Goal: Task Accomplishment & Management: Complete application form

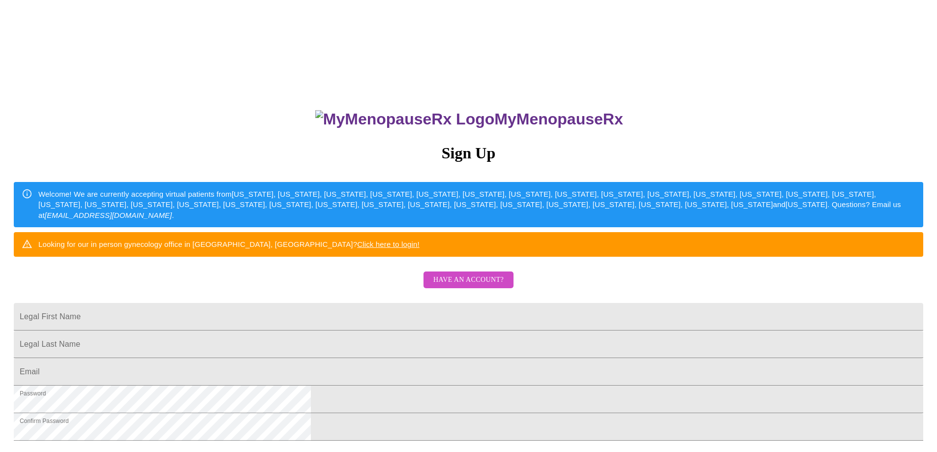
click at [466, 286] on span "Have an account?" at bounding box center [469, 280] width 70 height 12
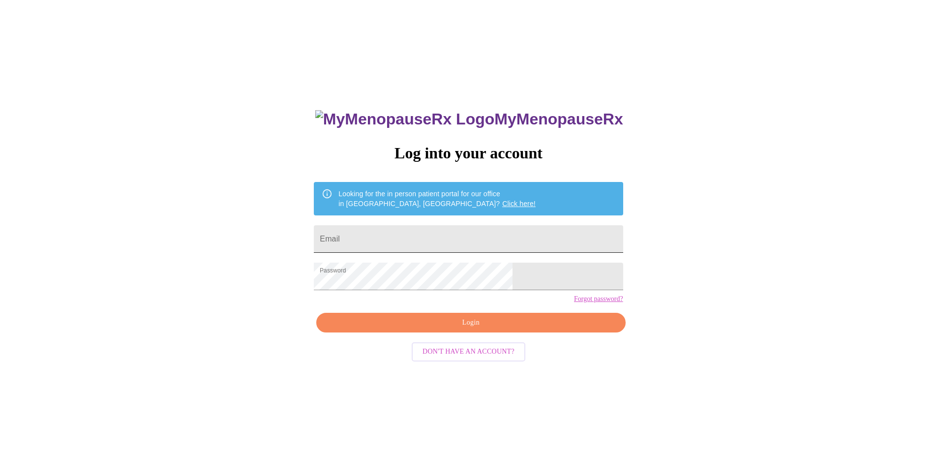
click at [451, 225] on input "Email" at bounding box center [468, 239] width 309 height 28
type input "[EMAIL_ADDRESS][DOMAIN_NAME]"
click at [444, 350] on div "MyMenopauseRx Log into your account Looking for the in person patient portal fo…" at bounding box center [468, 320] width 329 height 452
click at [444, 329] on span "Login" at bounding box center [471, 323] width 286 height 12
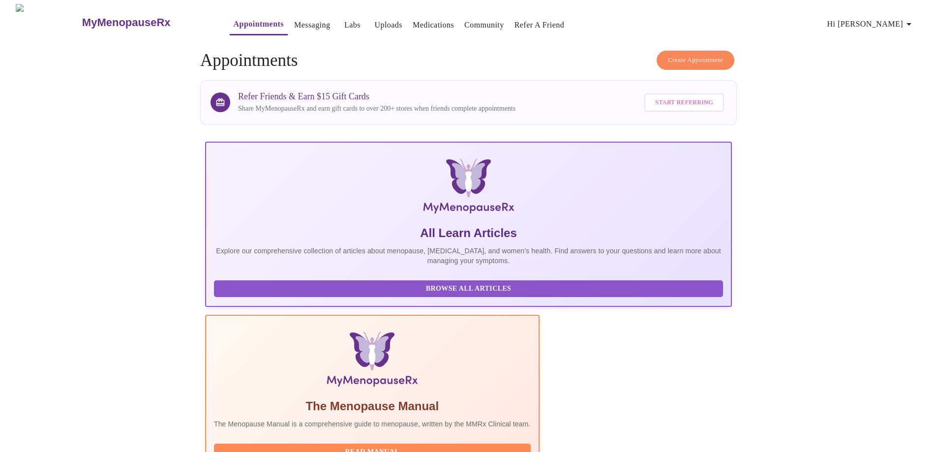
click at [294, 18] on link "Messaging" at bounding box center [312, 25] width 36 height 14
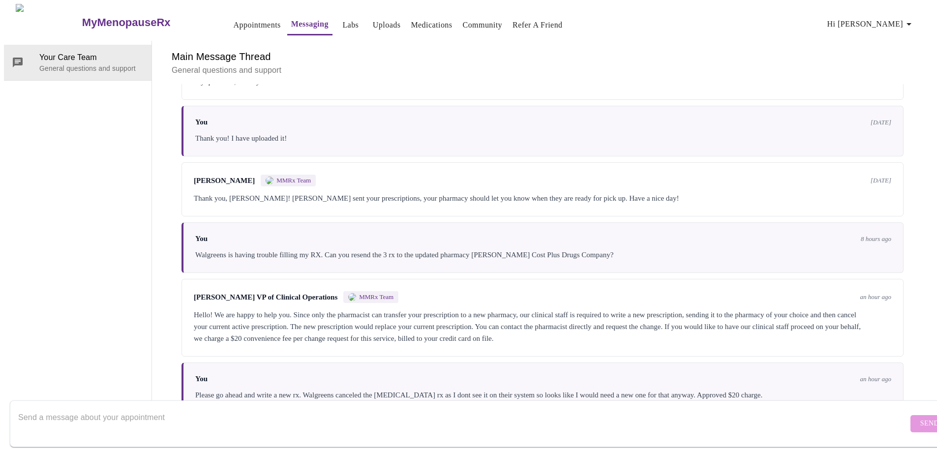
scroll to position [167, 0]
paste textarea "Your name Your email address Your date of birth Your medications Give your doct…"
click at [21, 408] on textarea "Your name Your email address Your date of birth Your medications Give your doct…" at bounding box center [463, 423] width 890 height 31
drag, startPoint x: 18, startPoint y: 407, endPoint x: 23, endPoint y: 415, distance: 9.7
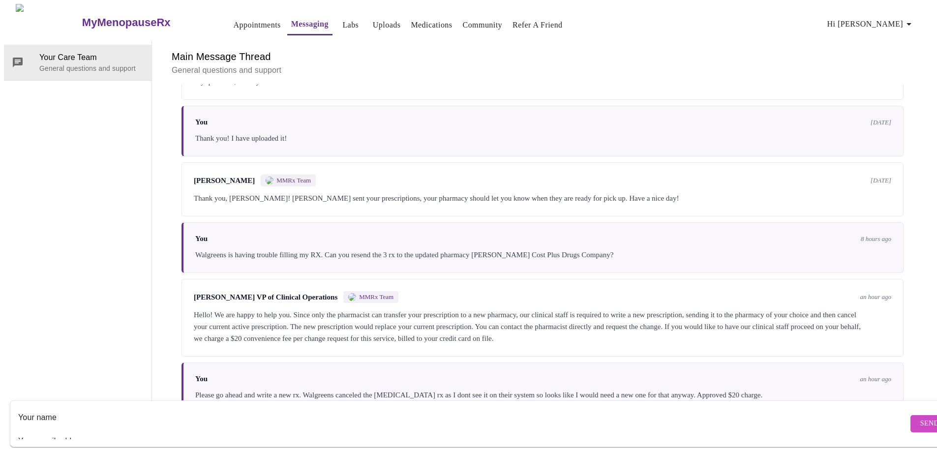
click at [20, 409] on form "Your name Your email address Your date of birth Your medications Give your doct…" at bounding box center [483, 424] width 946 height 47
click at [17, 407] on form "Your name Your email address Your date of birth Your medications Give your doct…" at bounding box center [483, 424] width 946 height 47
click at [18, 408] on textarea "Your name Your email address Your date of birth Your medications Give your doct…" at bounding box center [463, 423] width 890 height 31
click at [154, 408] on textarea "They will need from you: my name Your email address Your date of birth Your med…" at bounding box center [463, 423] width 890 height 31
click at [225, 408] on textarea "They will need from you: my name, my email address Your date of birth Your medi…" at bounding box center [463, 423] width 890 height 31
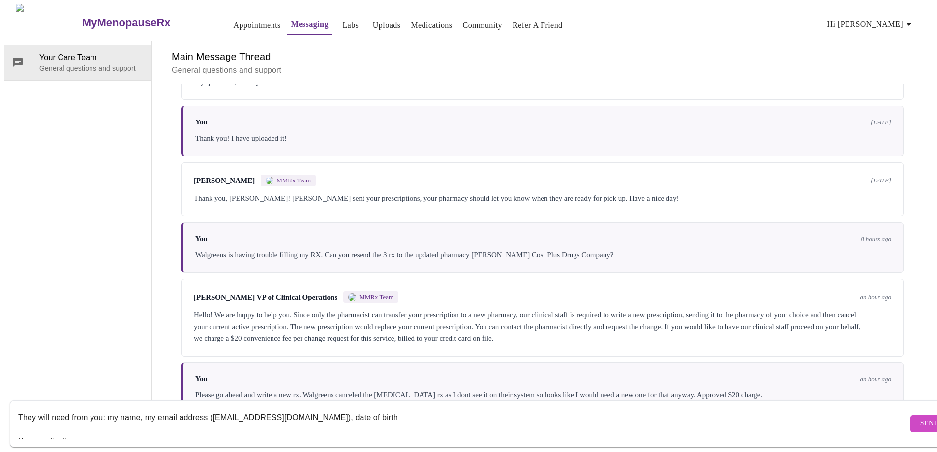
click at [383, 408] on textarea "They will need from you: my name, my email address ([EMAIL_ADDRESS][DOMAIN_NAME…" at bounding box center [463, 423] width 890 height 31
click at [462, 408] on textarea "They will need from you: my name, my email address ([EMAIL_ADDRESS][DOMAIN_NAME…" at bounding box center [463, 423] width 890 height 31
drag, startPoint x: 423, startPoint y: 406, endPoint x: 567, endPoint y: 404, distance: 143.7
click at [567, 408] on textarea "They will need from you: my name, my email address ([EMAIL_ADDRESS][DOMAIN_NAME…" at bounding box center [463, 423] width 890 height 31
click at [628, 408] on textarea "They will need from you: my name, my email address ([EMAIL_ADDRESS][DOMAIN_NAME…" at bounding box center [463, 423] width 890 height 31
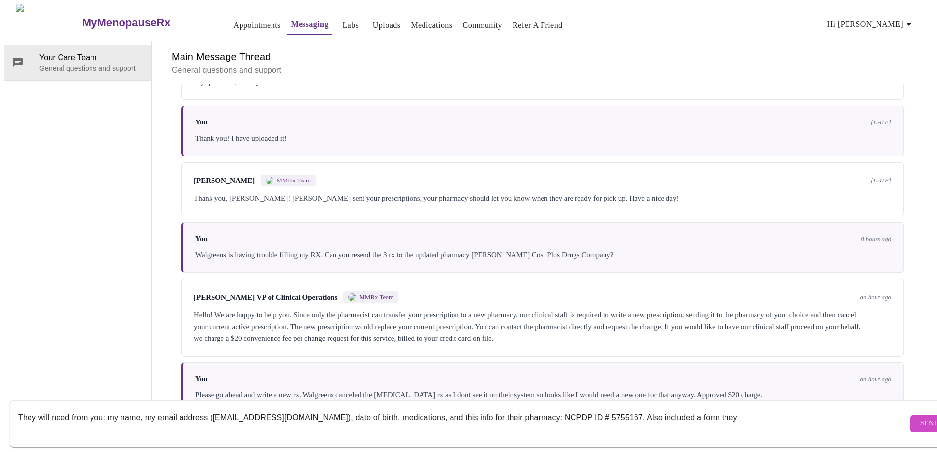
click at [741, 408] on textarea "They will need from you: my name, my email address ([EMAIL_ADDRESS][DOMAIN_NAME…" at bounding box center [463, 423] width 890 height 31
type textarea "They will need from you: my name, my email address ([EMAIL_ADDRESS][DOMAIN_NAME…"
click at [921, 418] on span "Send" at bounding box center [930, 424] width 19 height 12
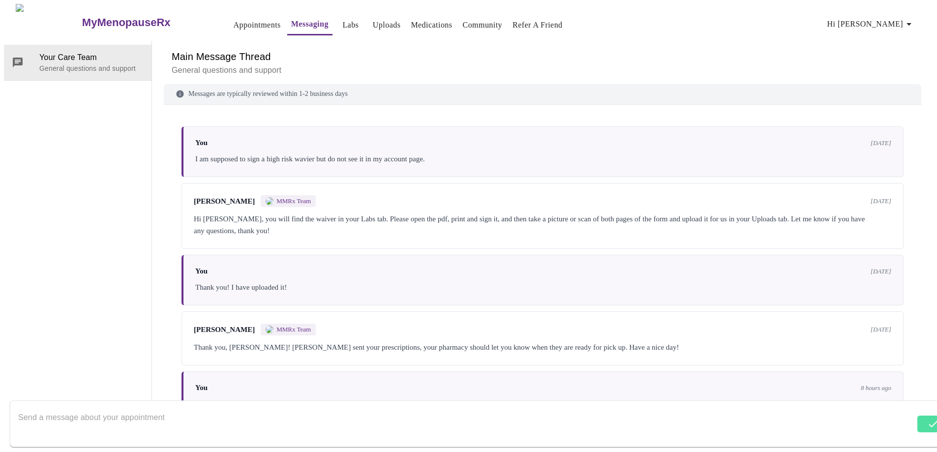
scroll to position [0, 0]
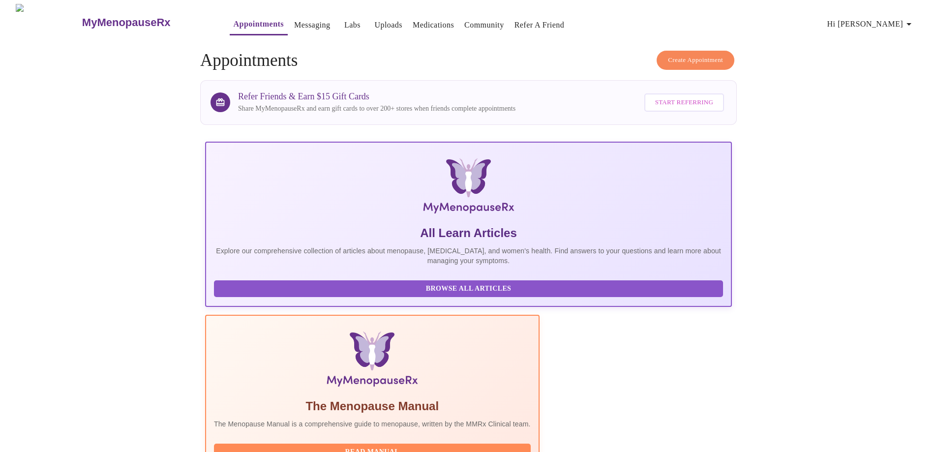
click at [374, 20] on link "Uploads" at bounding box center [388, 25] width 28 height 14
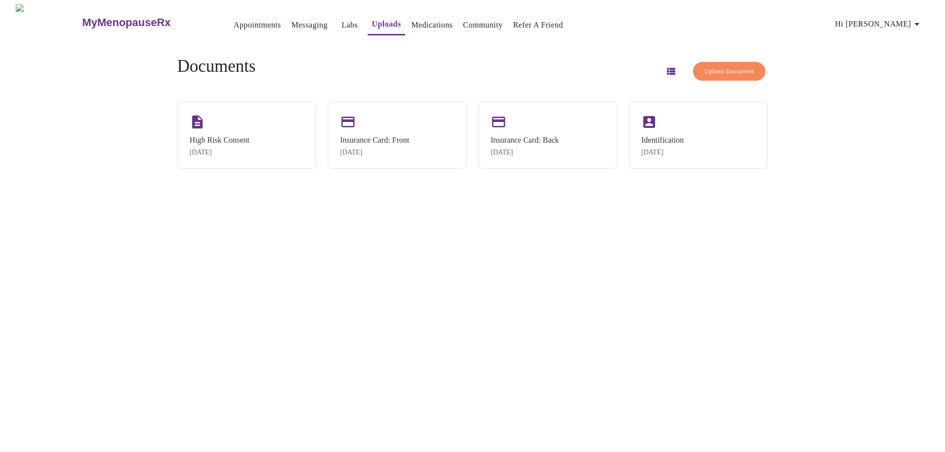
click at [734, 68] on span "Upload Document" at bounding box center [729, 71] width 50 height 11
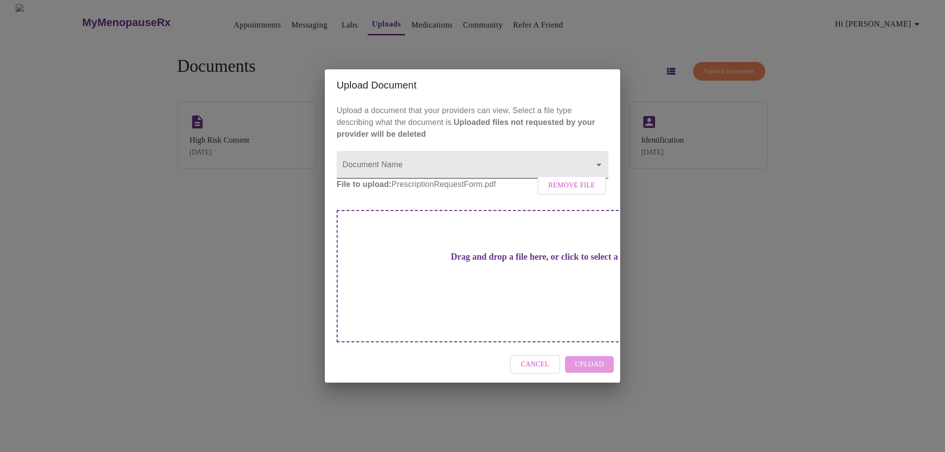
click at [497, 175] on body "MyMenopauseRx Appointments Messaging Labs Uploads Medications Community Refer a…" at bounding box center [472, 230] width 937 height 452
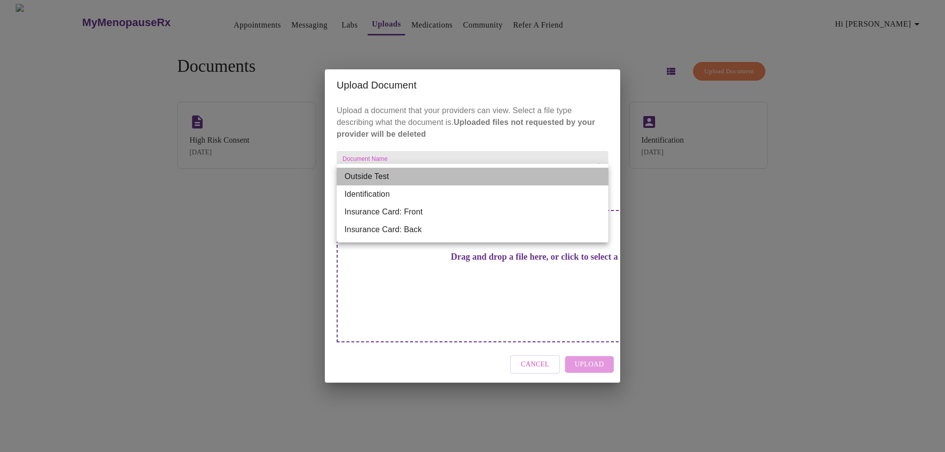
click at [497, 175] on li "Outside Test" at bounding box center [473, 177] width 272 height 18
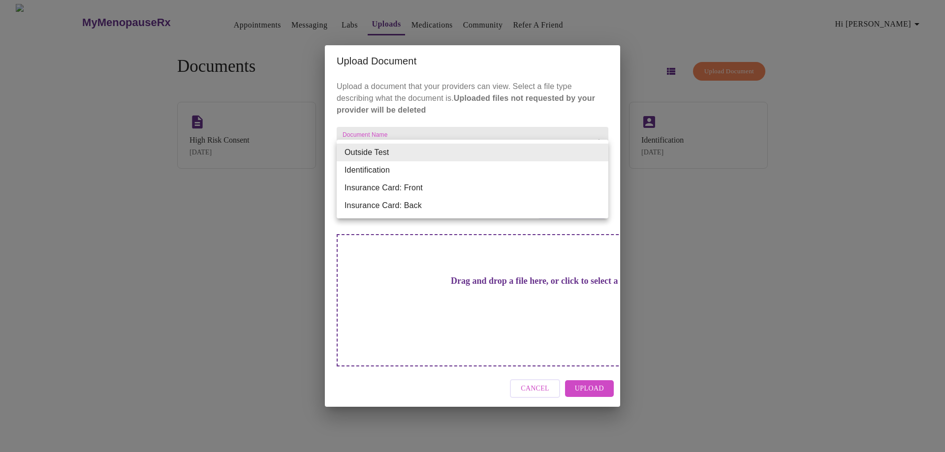
click at [496, 152] on body "MyMenopauseRx Appointments Messaging Labs Uploads Medications Community Refer a…" at bounding box center [472, 230] width 937 height 452
click at [458, 169] on li "Identification" at bounding box center [473, 170] width 272 height 18
type input "Identification"
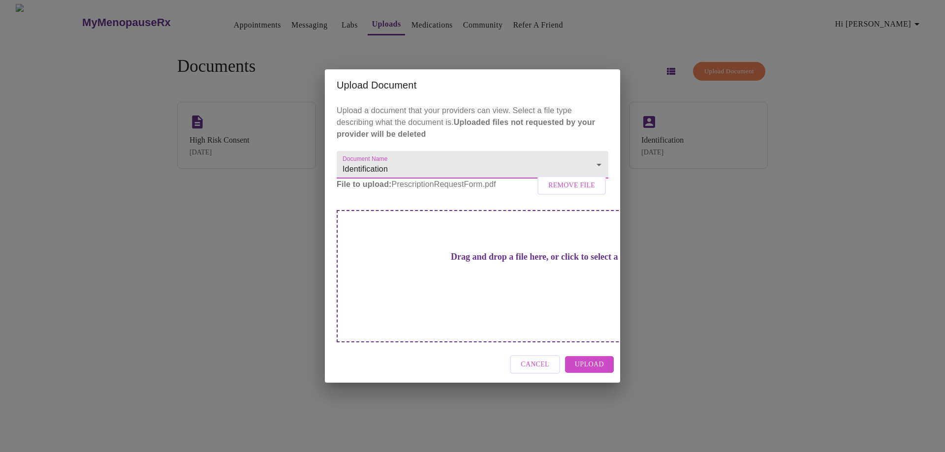
click at [544, 355] on button "Cancel" at bounding box center [535, 364] width 50 height 19
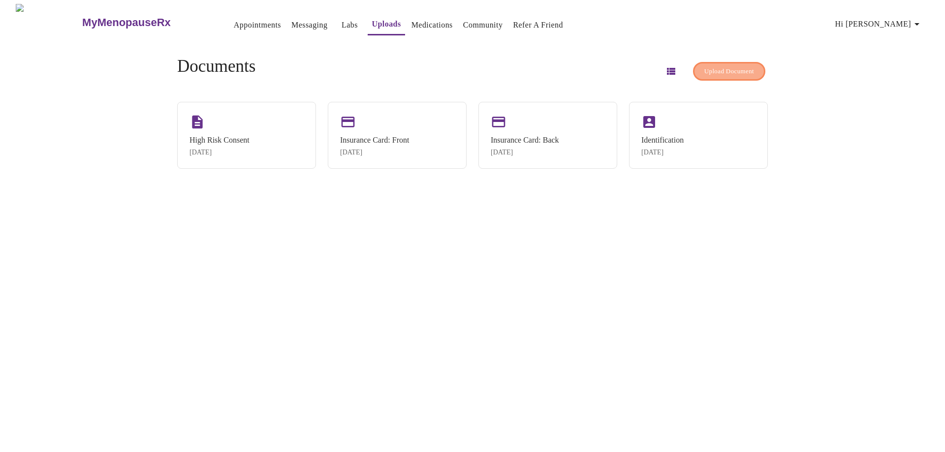
click at [720, 71] on span "Upload Document" at bounding box center [729, 71] width 50 height 11
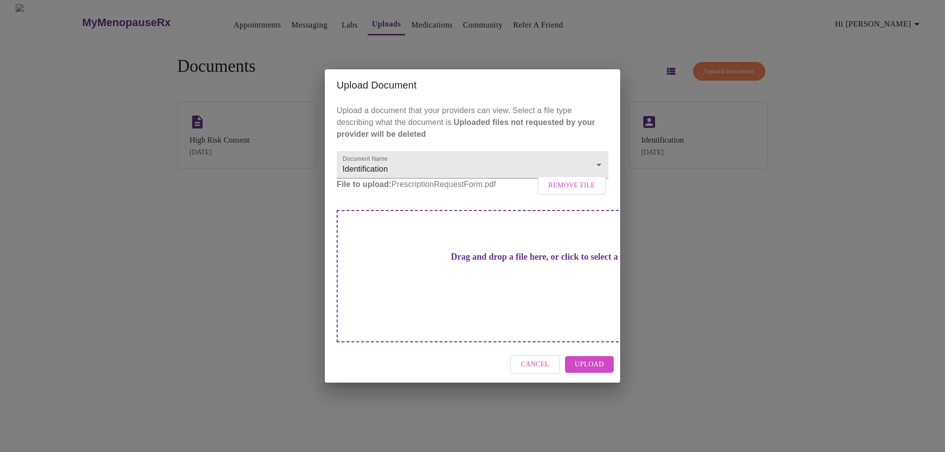
click at [596, 359] on span "Upload" at bounding box center [589, 365] width 29 height 12
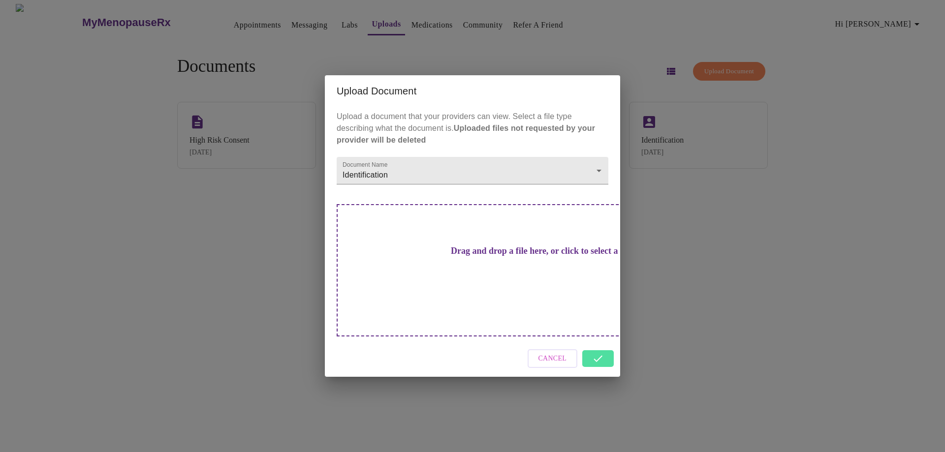
click at [550, 353] on span "Cancel" at bounding box center [552, 359] width 29 height 12
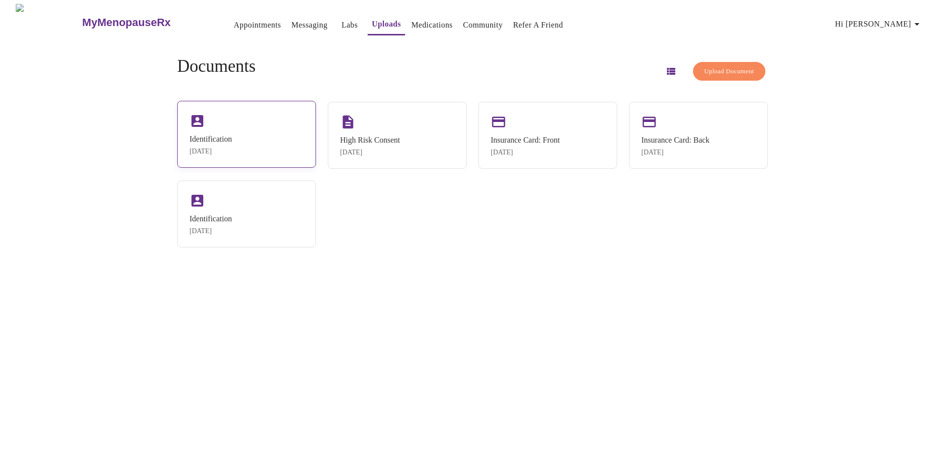
click at [257, 132] on div "Identification [DATE]" at bounding box center [246, 134] width 139 height 67
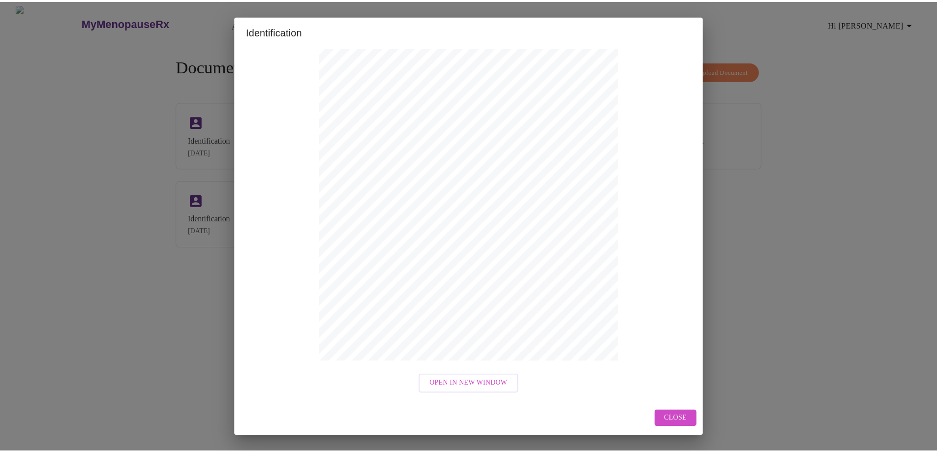
scroll to position [80, 0]
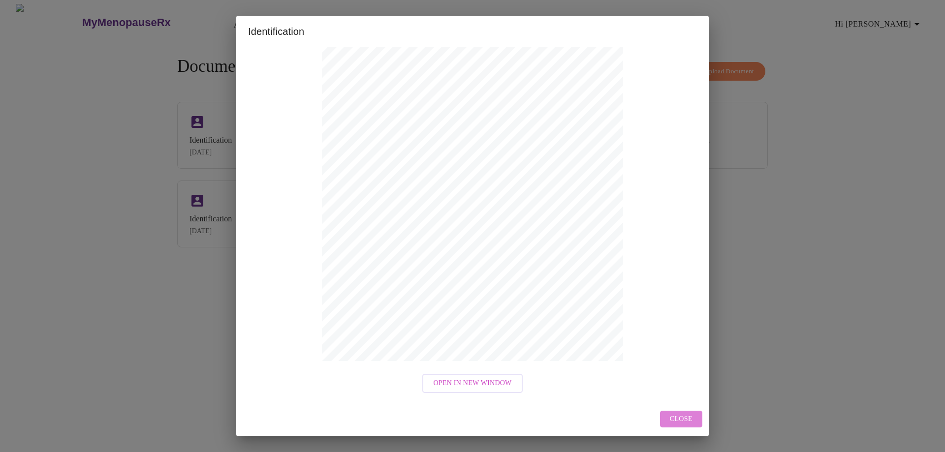
click at [692, 414] on button "Close" at bounding box center [681, 419] width 42 height 17
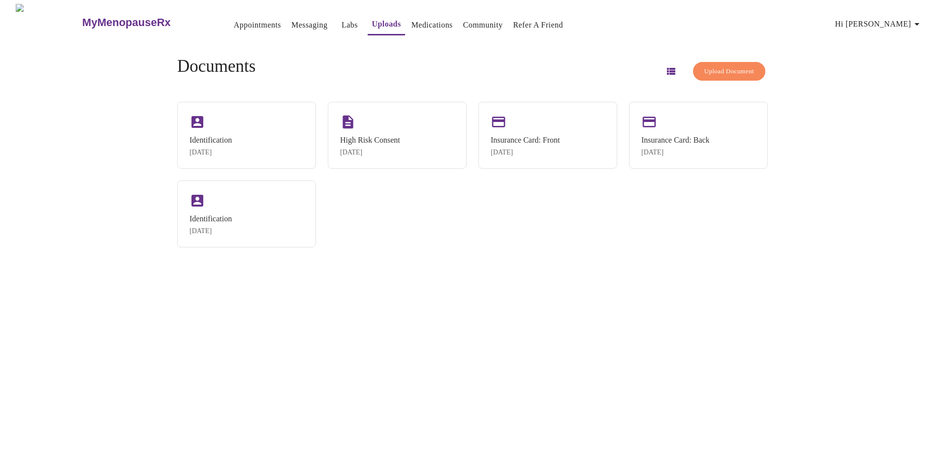
click at [291, 19] on link "Messaging" at bounding box center [309, 25] width 36 height 14
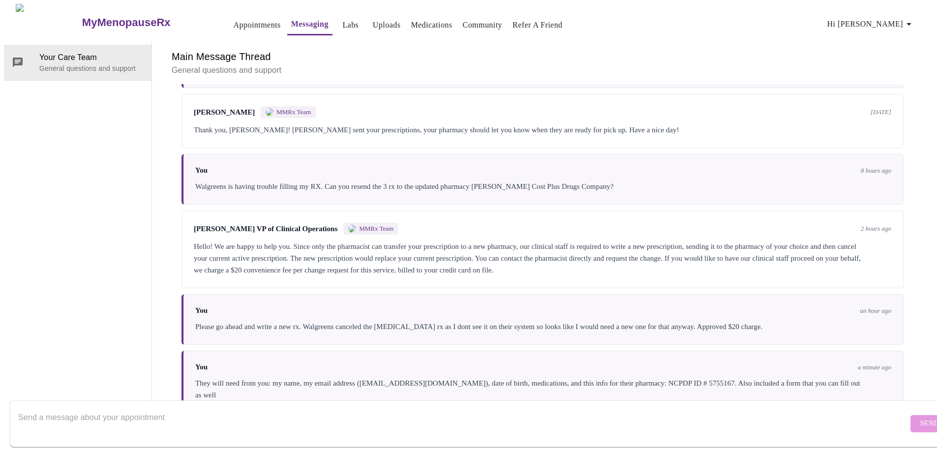
scroll to position [238, 0]
click at [267, 408] on textarea "Send a message about your appointment" at bounding box center [463, 423] width 890 height 31
type textarea "I uploaded the form"
click at [921, 418] on span "Send" at bounding box center [930, 424] width 19 height 12
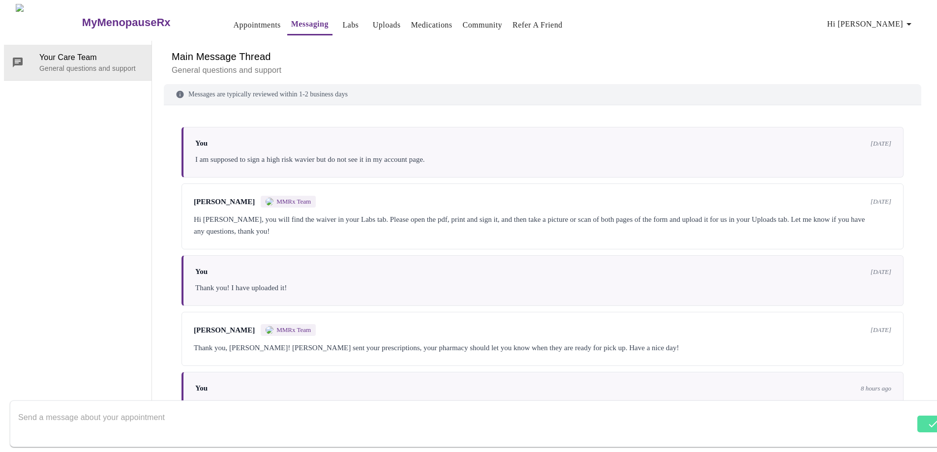
scroll to position [0, 0]
